Goal: Ask a question

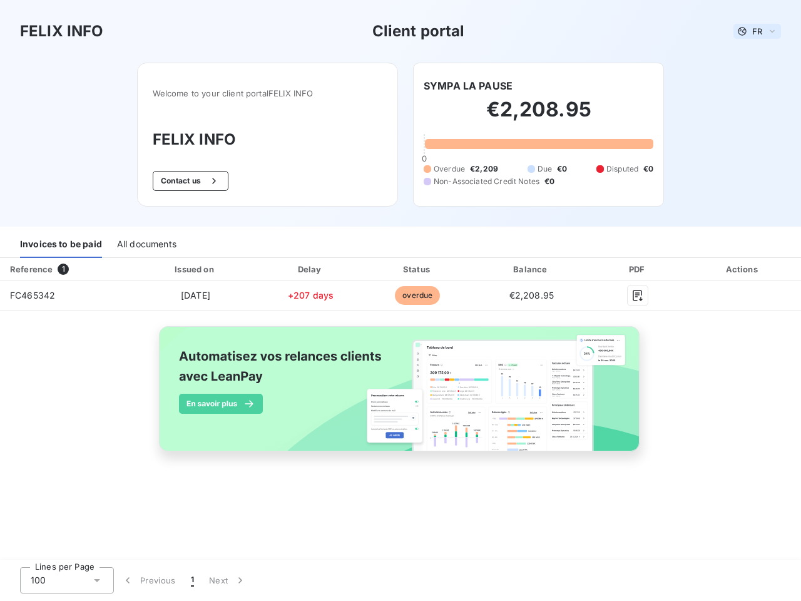
click at [757, 31] on span "FR" at bounding box center [757, 31] width 10 height 10
click at [188, 181] on button "Contact us" at bounding box center [191, 181] width 76 height 20
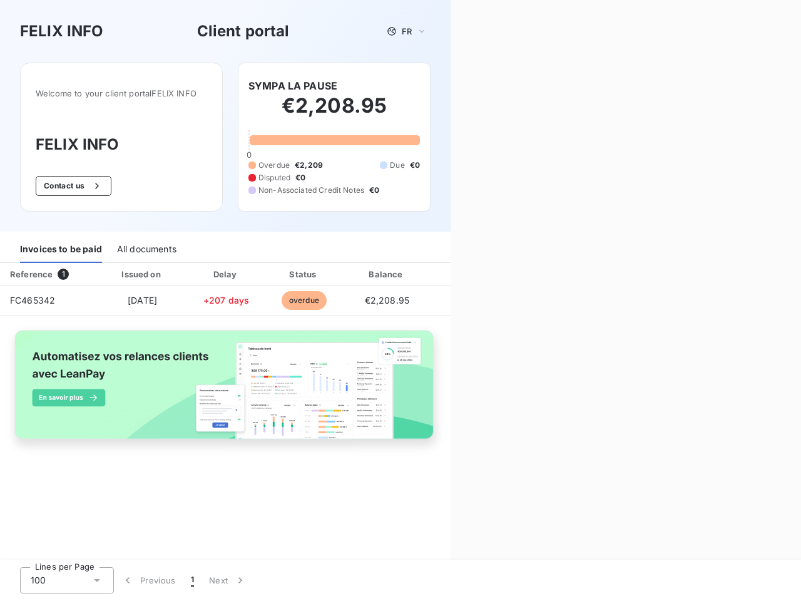
click at [467, 86] on div "Contact us Fill out the form below, and a member of our team will get back to y…" at bounding box center [625, 300] width 350 height 601
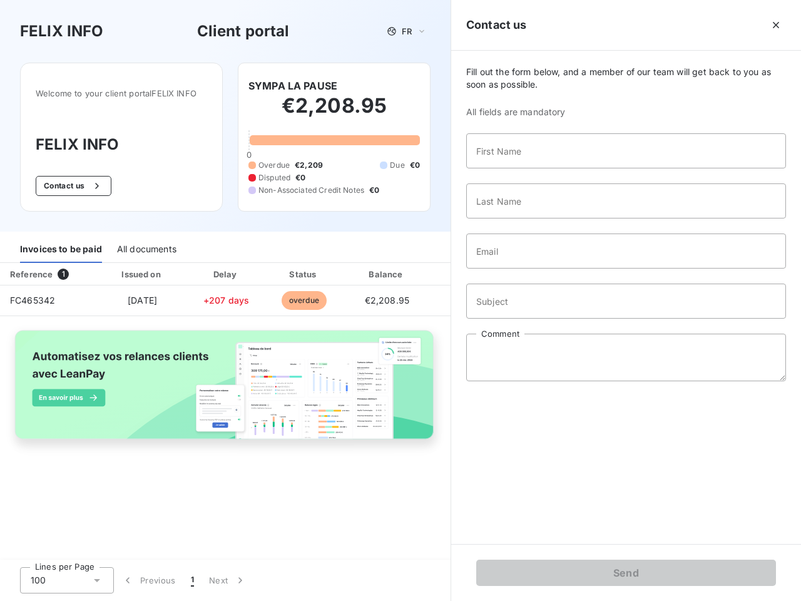
click at [61, 245] on div "Invoices to be paid" at bounding box center [61, 249] width 82 height 26
click at [146, 245] on div "All documents" at bounding box center [146, 249] width 59 height 26
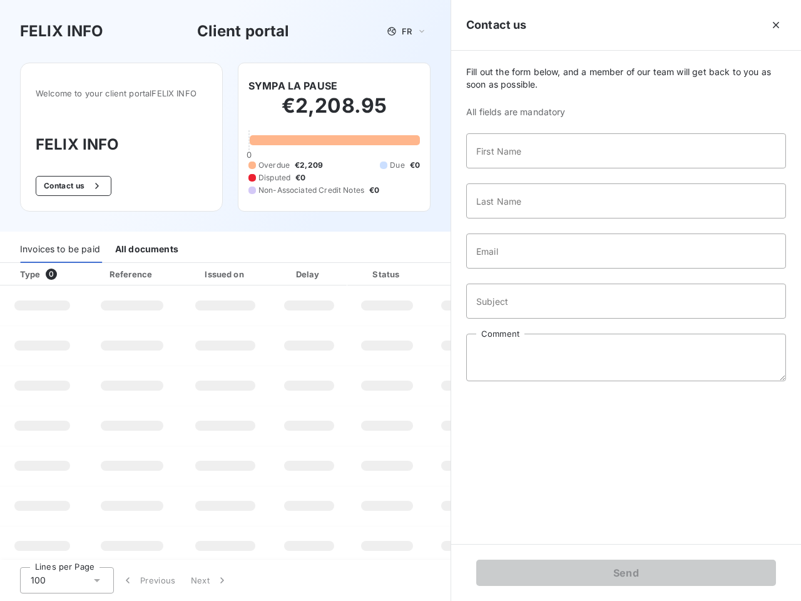
click at [66, 269] on div "Type 0" at bounding box center [47, 274] width 69 height 13
click at [195, 269] on div "Issued on" at bounding box center [225, 274] width 86 height 13
click at [310, 269] on div "Delay" at bounding box center [308, 274] width 71 height 13
click at [417, 269] on div at bounding box center [418, 274] width 13 height 13
click at [531, 269] on div "Fill out the form below, and a member of our team will get back to you as soon …" at bounding box center [626, 297] width 350 height 493
